Goal: Transaction & Acquisition: Register for event/course

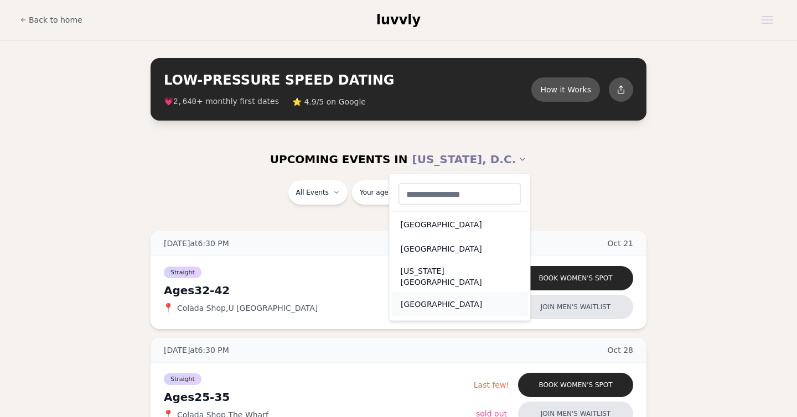
click at [419, 299] on div "[GEOGRAPHIC_DATA]" at bounding box center [460, 304] width 136 height 24
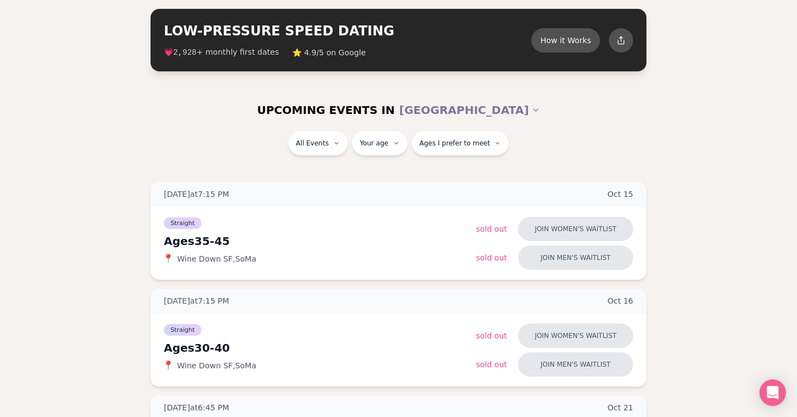
scroll to position [63, 0]
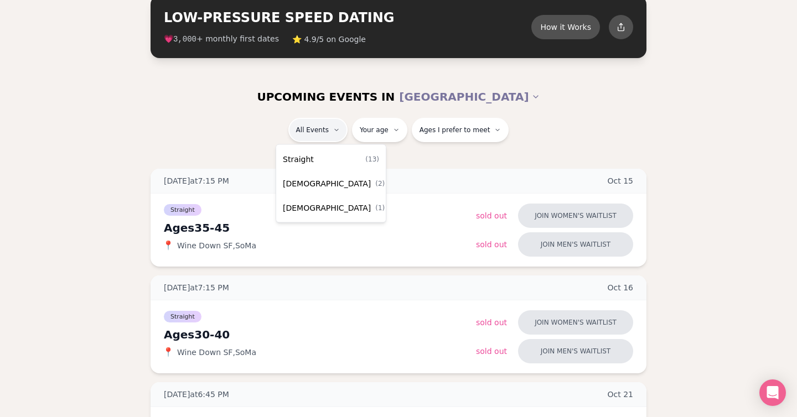
click at [309, 162] on span "Straight" at bounding box center [298, 159] width 31 height 11
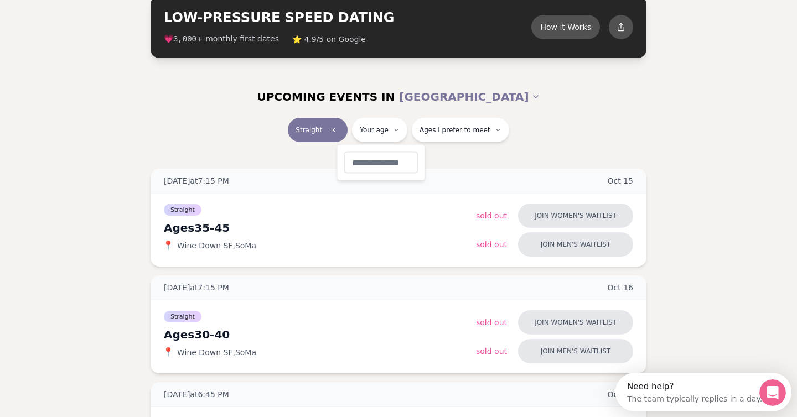
type input "**"
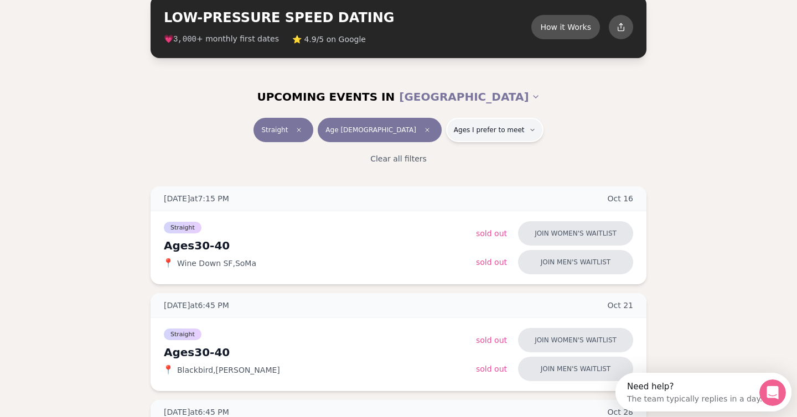
click at [484, 136] on button "Ages I prefer to meet" at bounding box center [494, 130] width 97 height 24
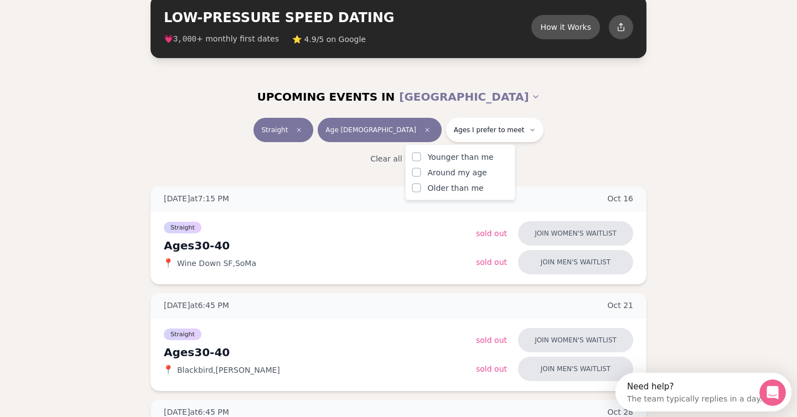
click at [415, 156] on button "Younger than me" at bounding box center [416, 157] width 9 height 9
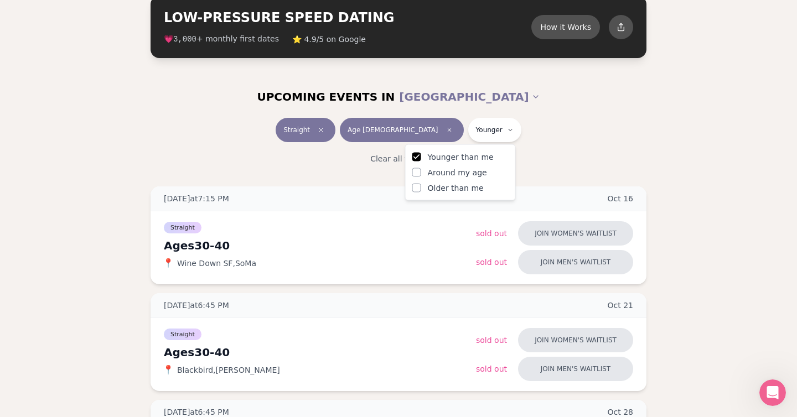
click at [414, 175] on button "Around my age" at bounding box center [416, 172] width 9 height 9
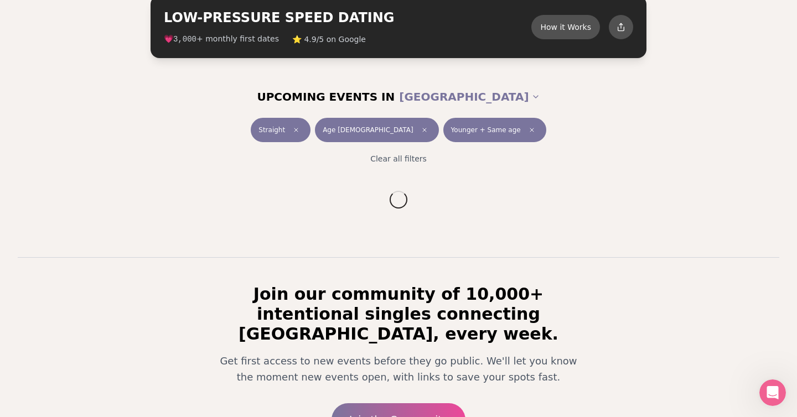
click at [631, 112] on div "UPCOMING EVENTS IN [GEOGRAPHIC_DATA]" at bounding box center [398, 97] width 637 height 42
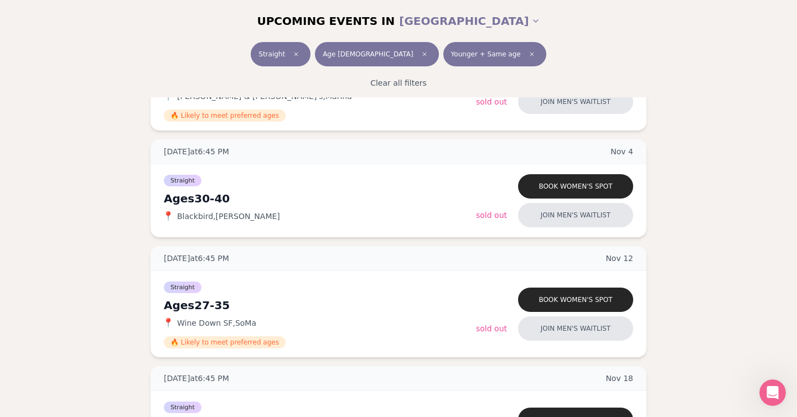
scroll to position [393, 0]
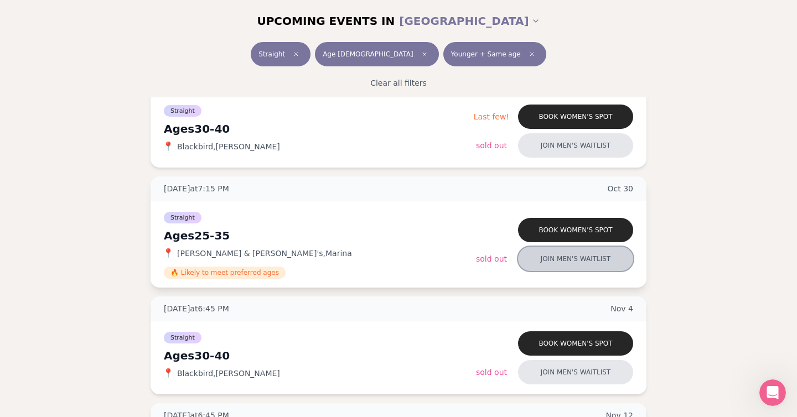
click at [570, 263] on button "Join men's waitlist" at bounding box center [575, 259] width 115 height 24
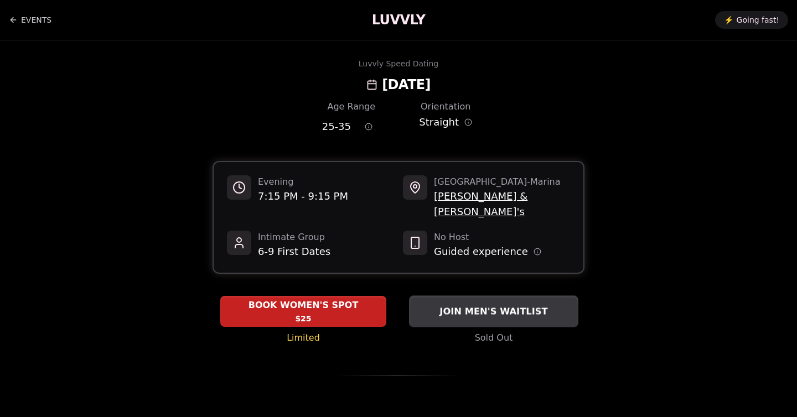
click at [488, 305] on span "JOIN MEN'S WAITLIST" at bounding box center [493, 311] width 112 height 13
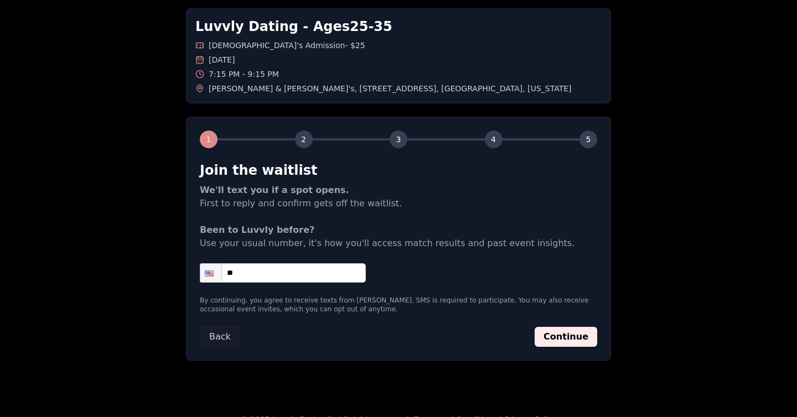
scroll to position [66, 0]
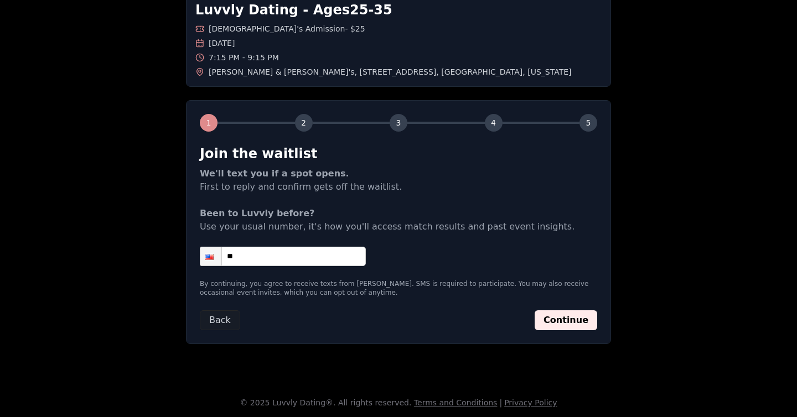
click at [269, 261] on input "**" at bounding box center [283, 256] width 166 height 19
type input "**********"
click at [569, 317] on button "Continue" at bounding box center [565, 320] width 63 height 20
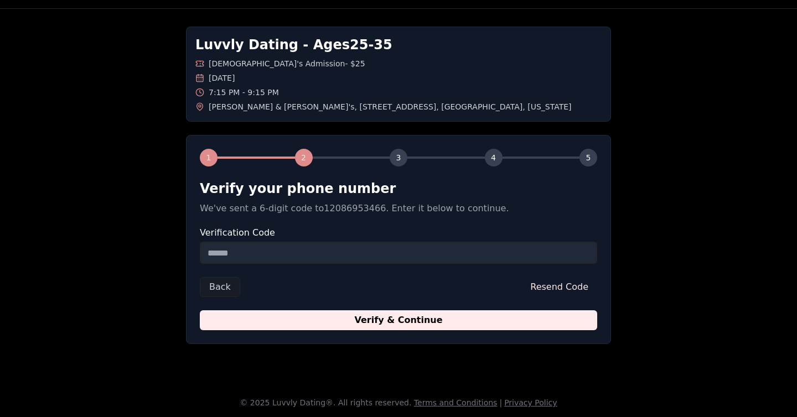
click at [305, 260] on input "Verification Code" at bounding box center [398, 253] width 397 height 22
paste input "******"
type input "******"
click at [200, 310] on button "Verify & Continue" at bounding box center [398, 320] width 397 height 20
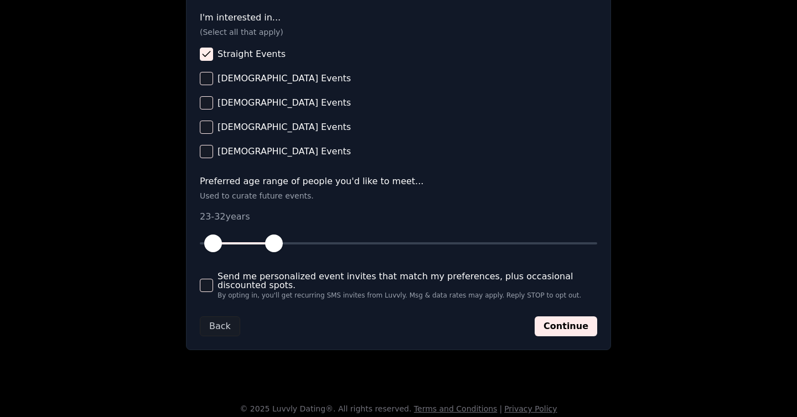
scroll to position [460, 0]
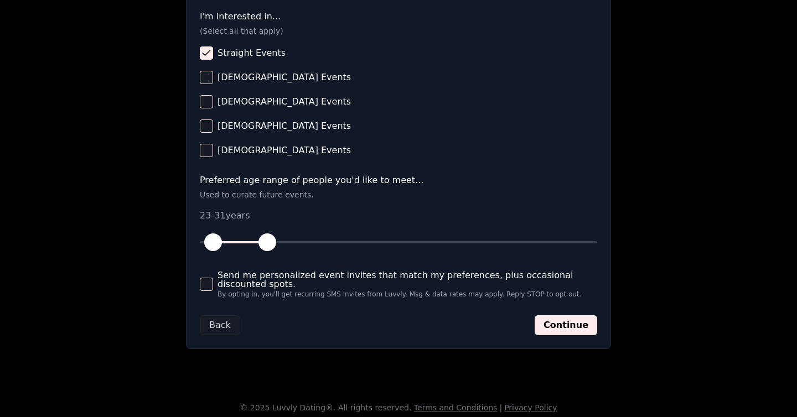
click at [268, 240] on span "button" at bounding box center [267, 242] width 18 height 18
click at [272, 245] on span "button" at bounding box center [274, 242] width 18 height 18
click at [203, 285] on button "Send me personalized event invites that match my preferences, plus occasional d…" at bounding box center [206, 284] width 13 height 13
click at [563, 328] on button "Continue" at bounding box center [565, 325] width 63 height 20
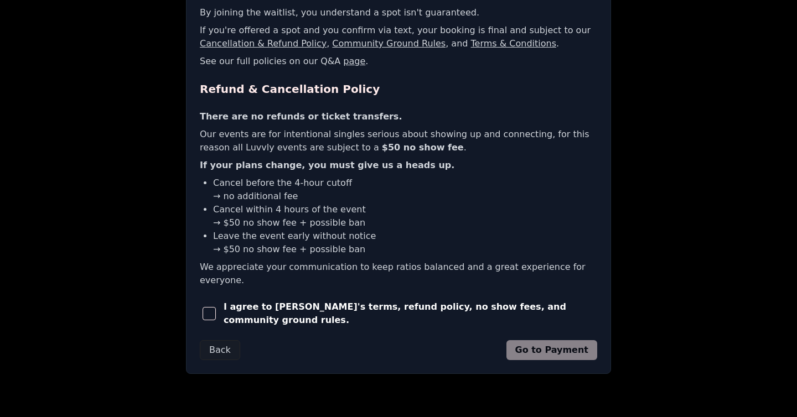
scroll to position [242, 0]
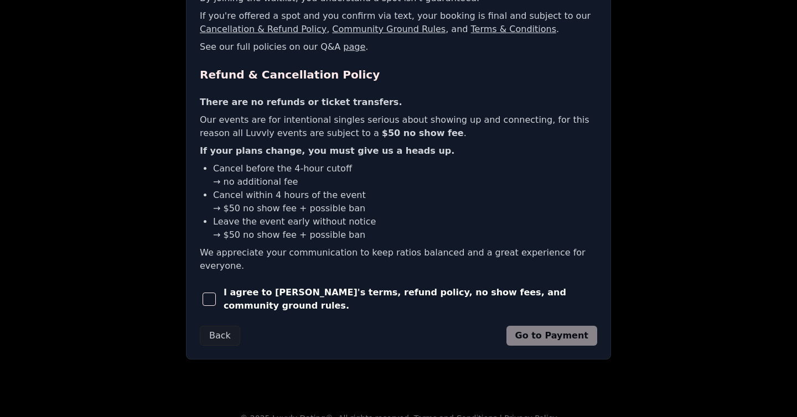
click at [224, 286] on div "I agree to [PERSON_NAME]'s terms, refund policy, no show fees, and community gr…" at bounding box center [398, 299] width 397 height 27
click at [206, 293] on span "button" at bounding box center [209, 299] width 13 height 13
click at [560, 326] on button "Go to Payment" at bounding box center [551, 336] width 91 height 20
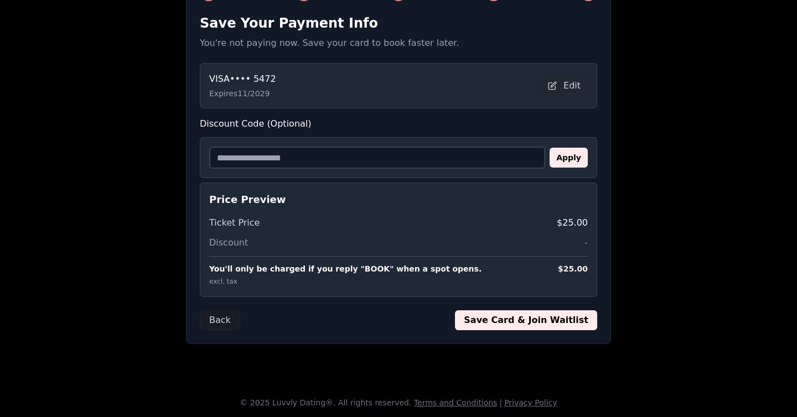
click at [551, 323] on button "Save Card & Join Waitlist" at bounding box center [526, 320] width 142 height 20
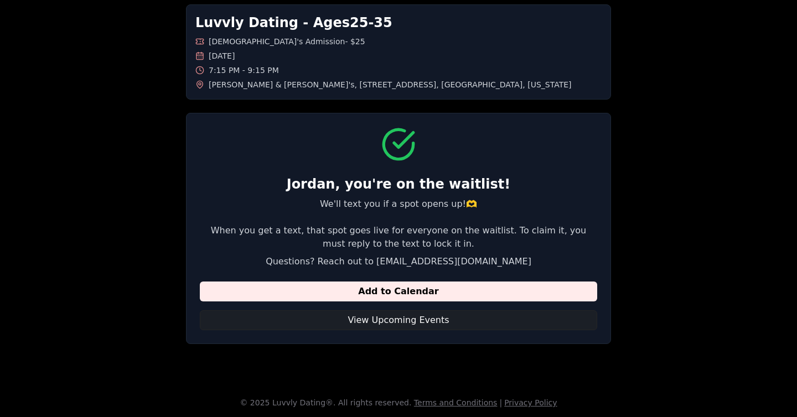
scroll to position [0, 0]
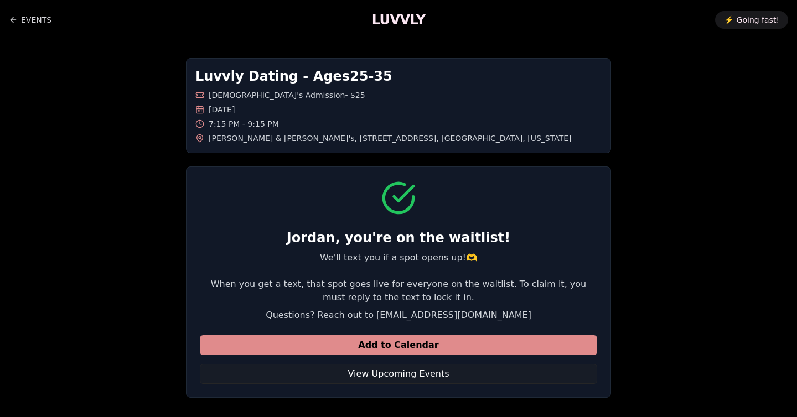
click at [398, 350] on button "Add to Calendar" at bounding box center [398, 345] width 397 height 20
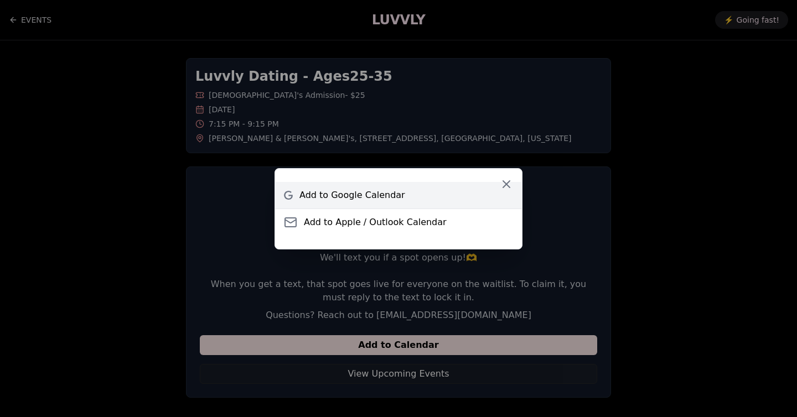
click at [337, 194] on span "Add to Google Calendar" at bounding box center [352, 195] width 106 height 13
